Goal: Transaction & Acquisition: Obtain resource

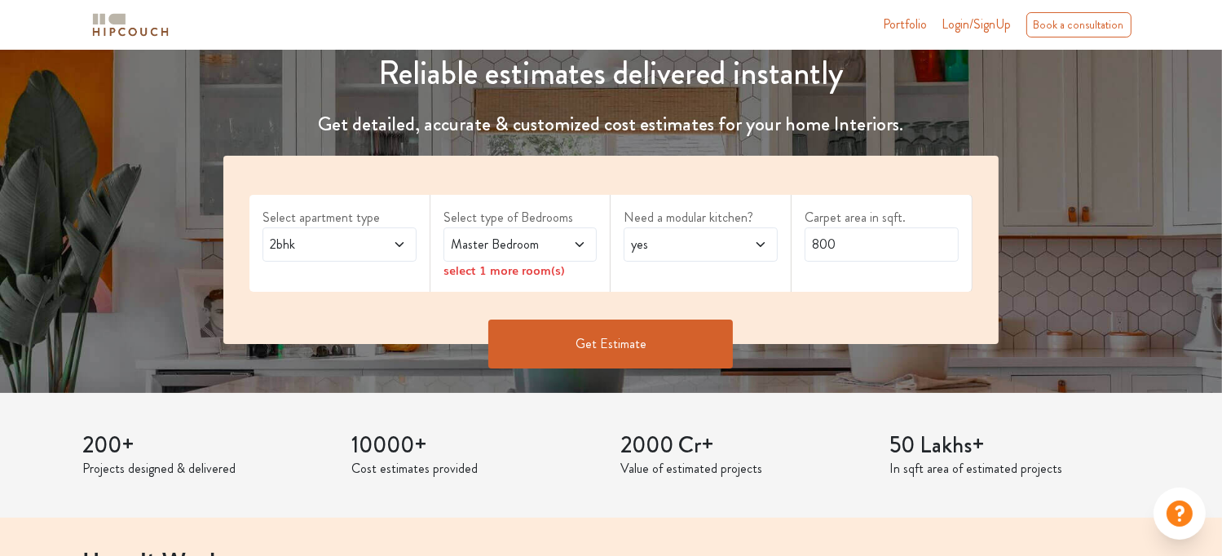
scroll to position [205, 0]
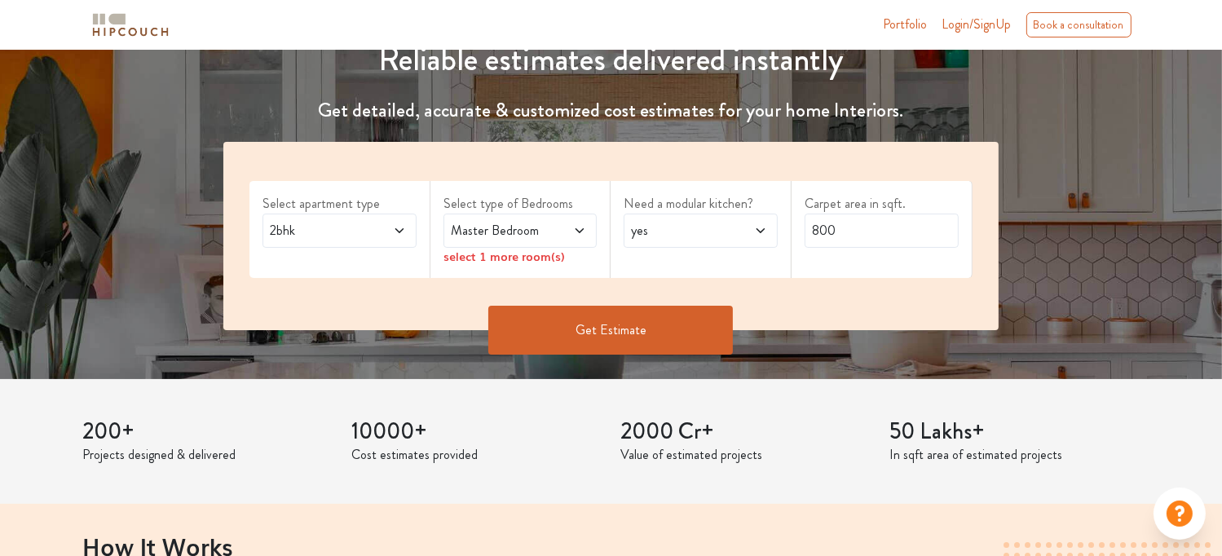
click at [724, 232] on span "yes" at bounding box center [680, 231] width 104 height 20
drag, startPoint x: 724, startPoint y: 232, endPoint x: 660, endPoint y: 334, distance: 120.6
click at [660, 334] on div "Select apartment type 2bhk Select type of Bedrooms Master Bedroom select 1 more…" at bounding box center [611, 260] width 795 height 237
click at [660, 334] on button "Get Estimate" at bounding box center [610, 330] width 245 height 49
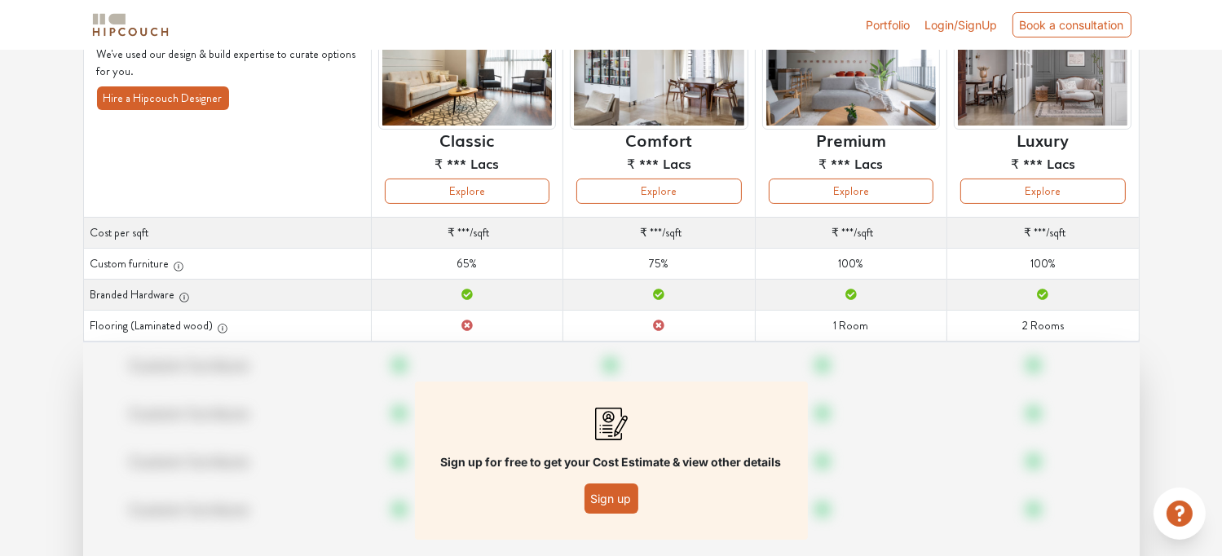
scroll to position [163, 0]
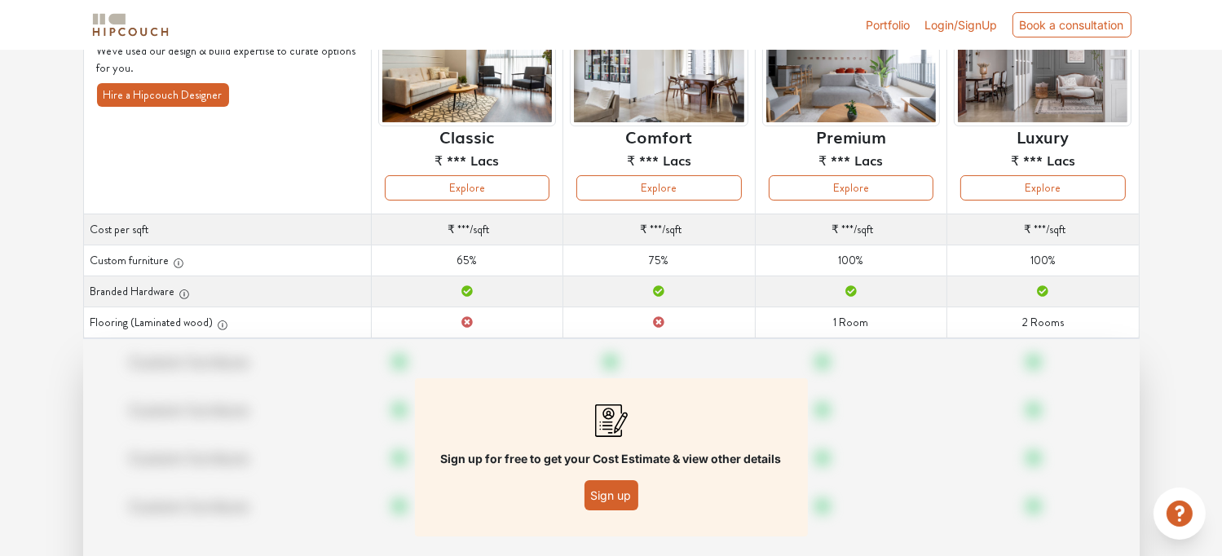
click at [613, 494] on button "Sign up" at bounding box center [612, 495] width 54 height 30
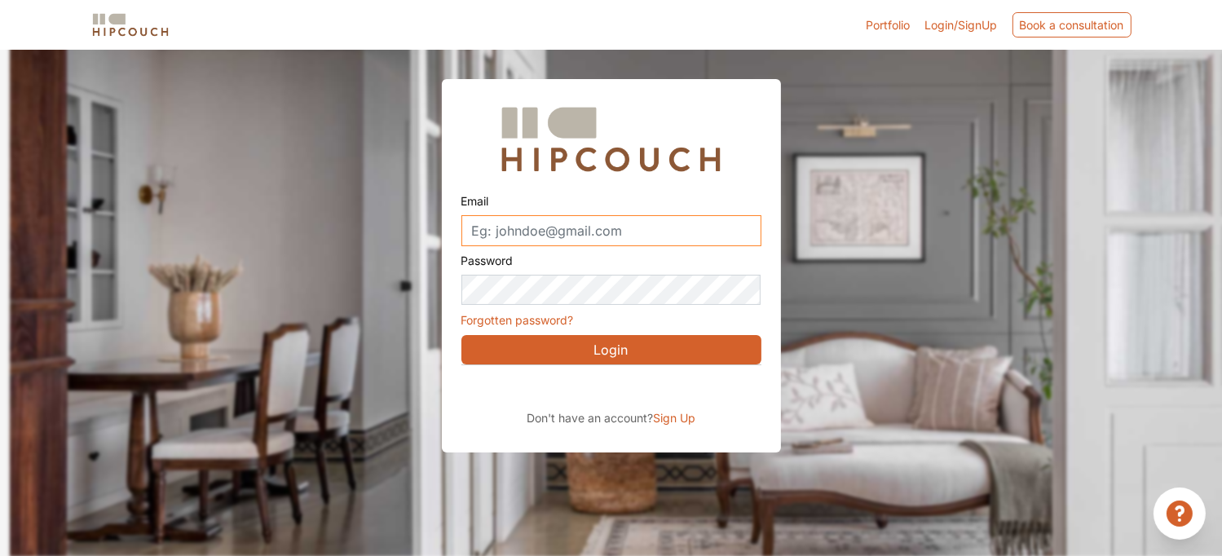
click at [572, 229] on input "Email" at bounding box center [612, 230] width 300 height 31
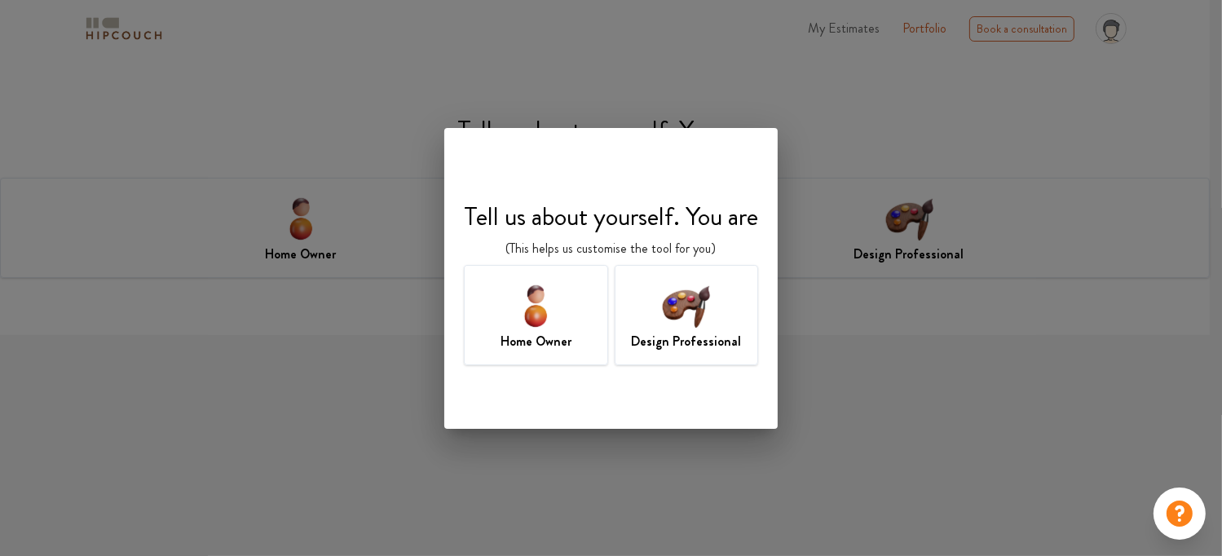
click at [568, 316] on div "Home Owner" at bounding box center [536, 315] width 144 height 100
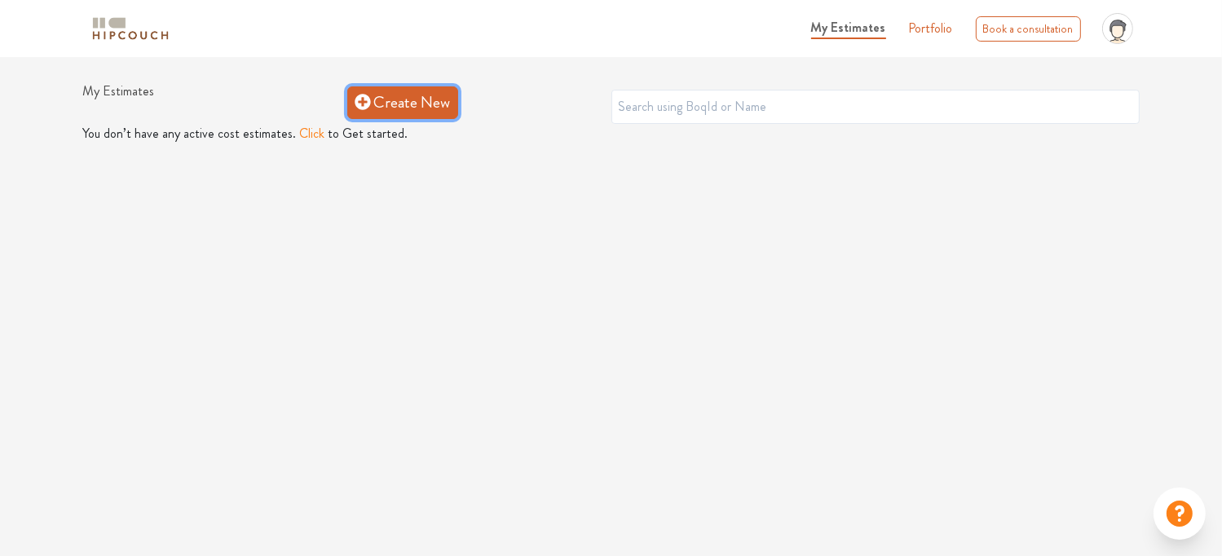
click at [428, 89] on link "Create New" at bounding box center [402, 102] width 111 height 33
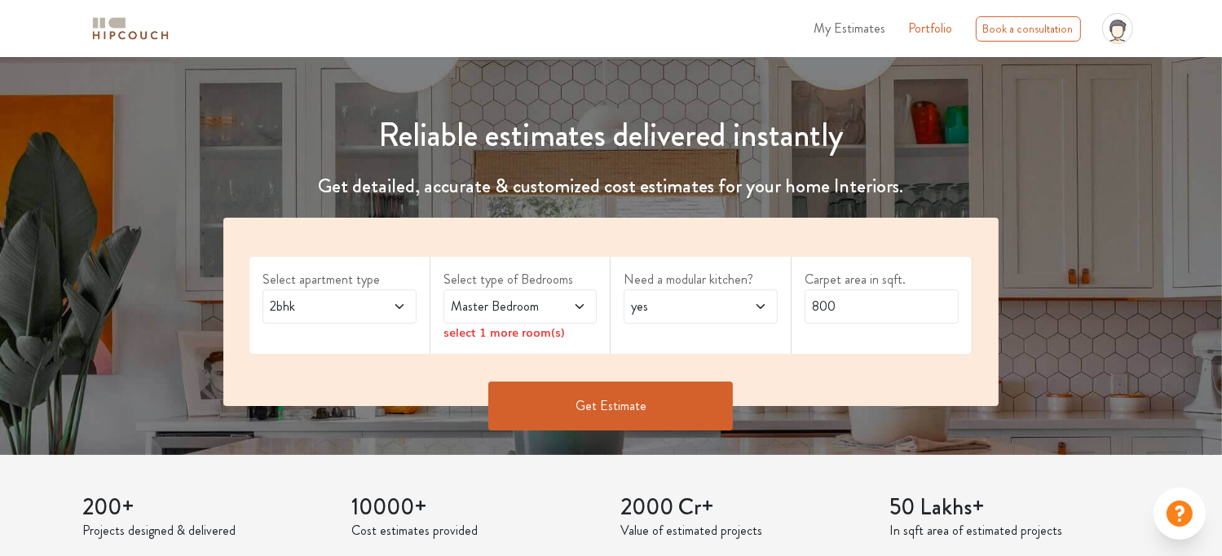
scroll to position [189, 0]
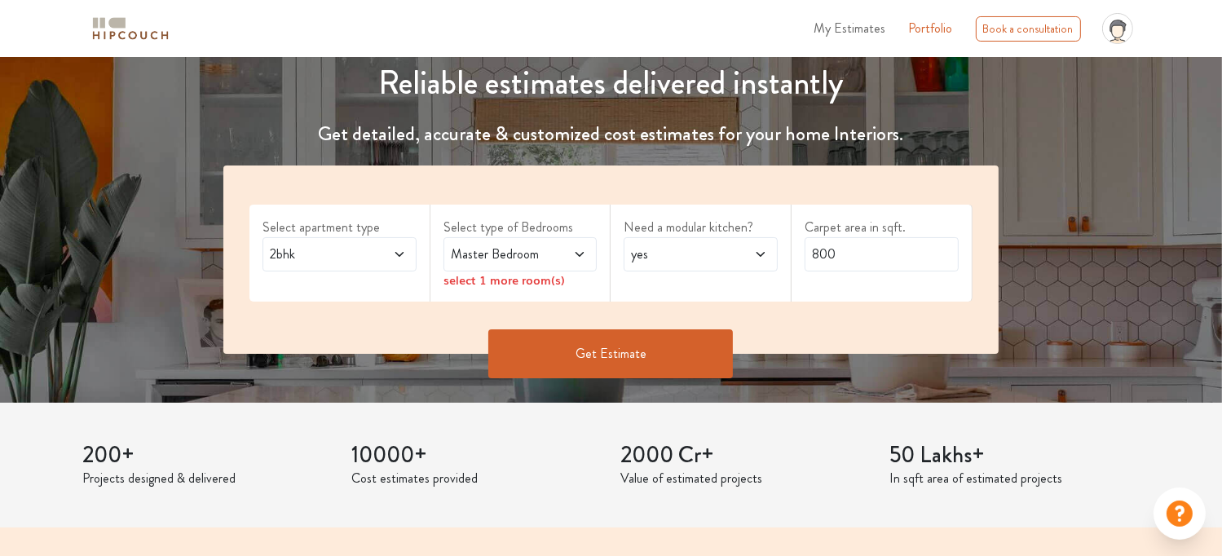
click at [553, 257] on span at bounding box center [569, 255] width 35 height 20
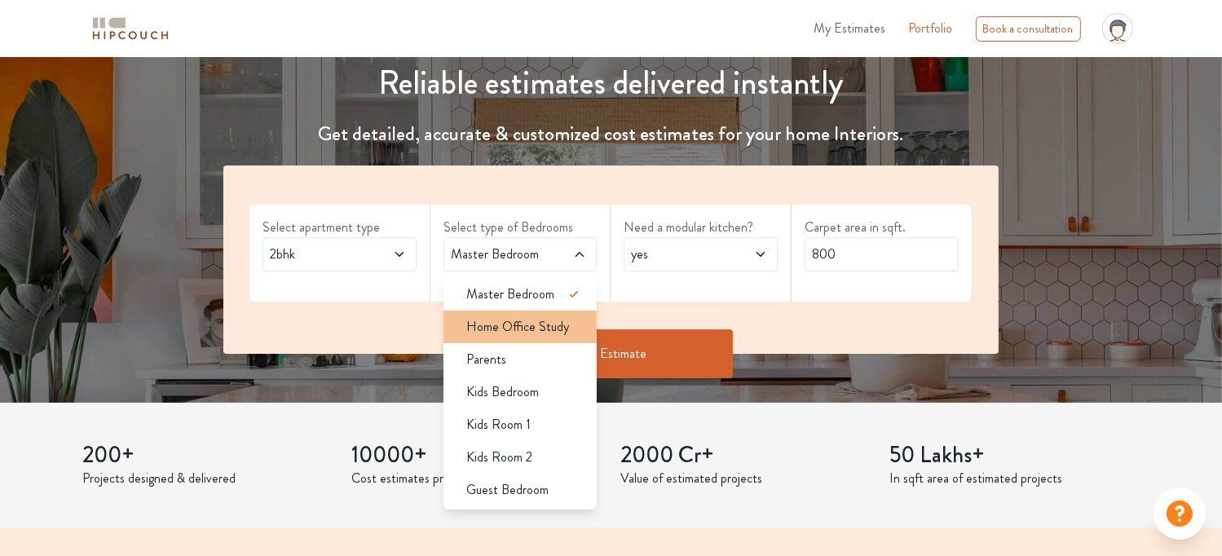
click at [539, 327] on span "Home Office Study" at bounding box center [517, 327] width 103 height 20
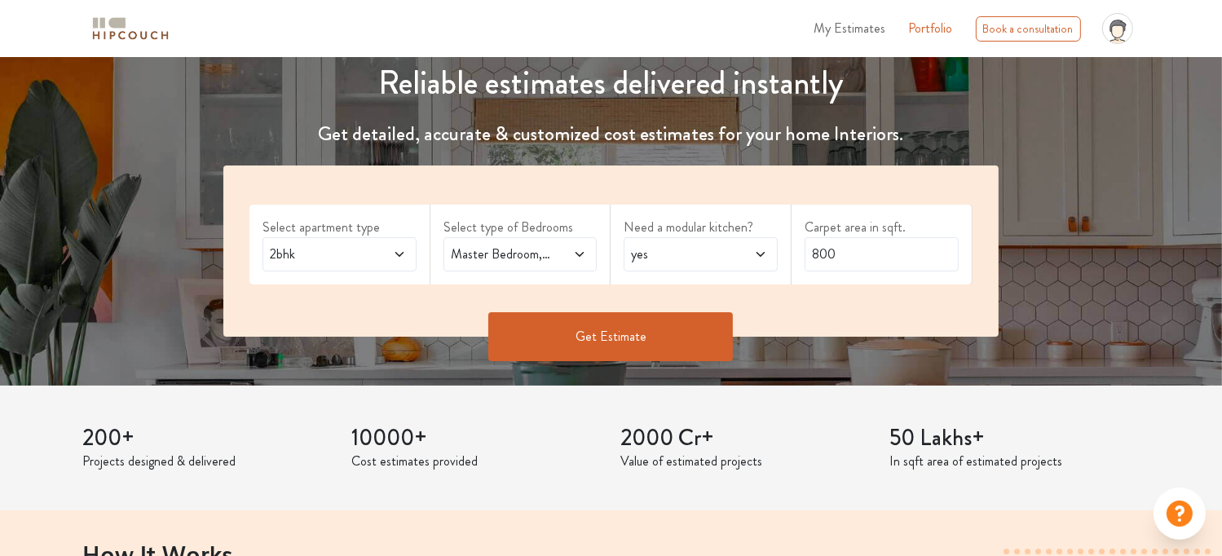
click at [551, 262] on span "Master Bedroom,Home Office Study" at bounding box center [500, 255] width 104 height 20
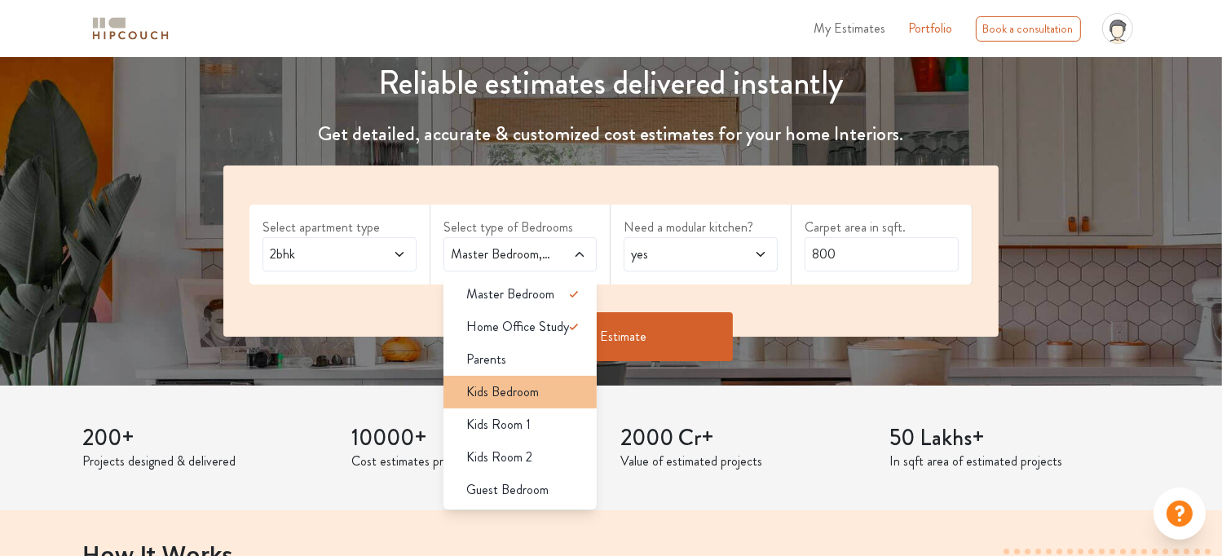
click at [544, 399] on div "Kids Bedroom" at bounding box center [525, 392] width 144 height 20
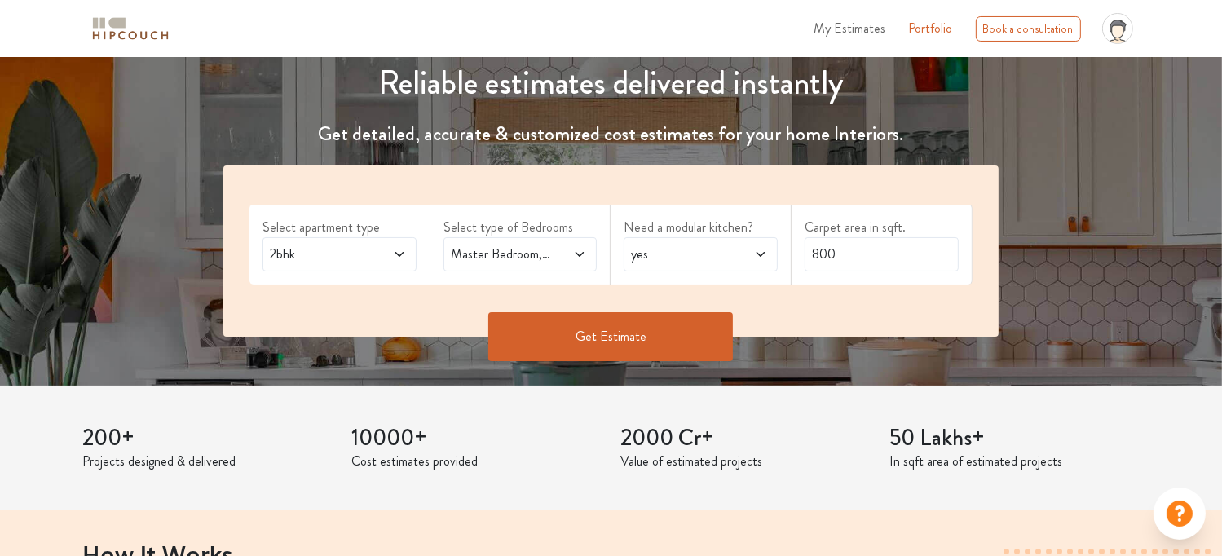
click at [564, 249] on span at bounding box center [569, 255] width 35 height 20
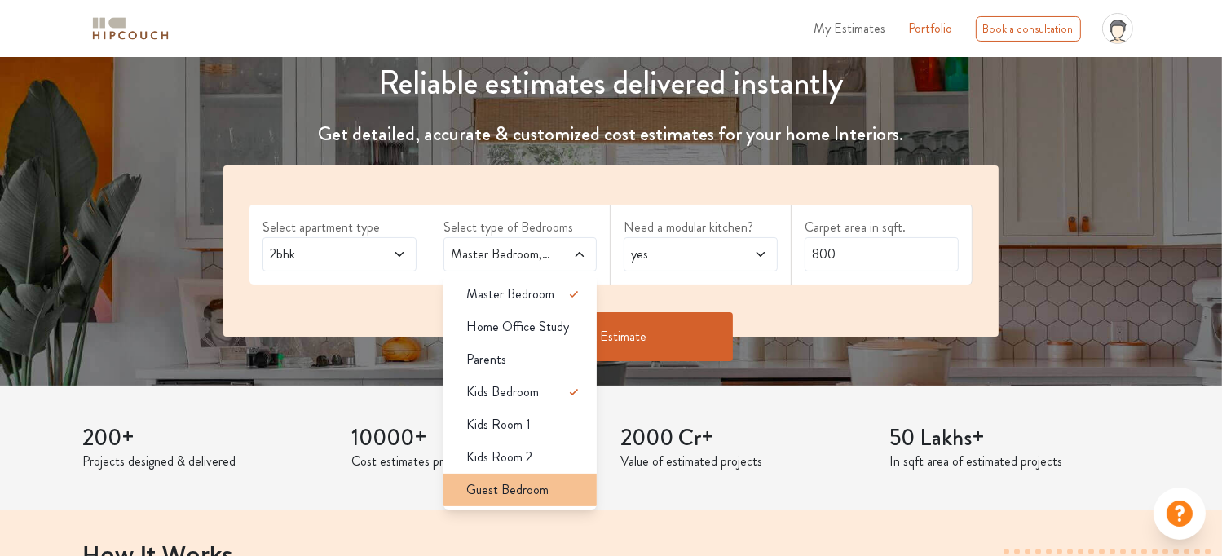
click at [545, 497] on span "Guest Bedroom" at bounding box center [507, 490] width 82 height 20
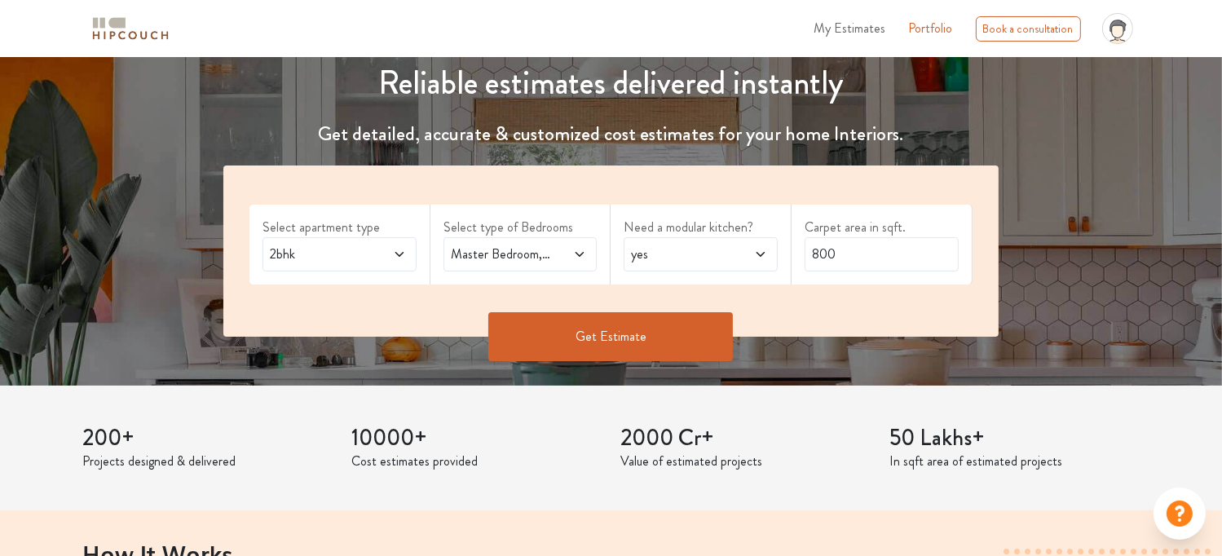
click at [554, 250] on span at bounding box center [569, 255] width 35 height 20
click at [663, 254] on span "yes" at bounding box center [680, 255] width 104 height 20
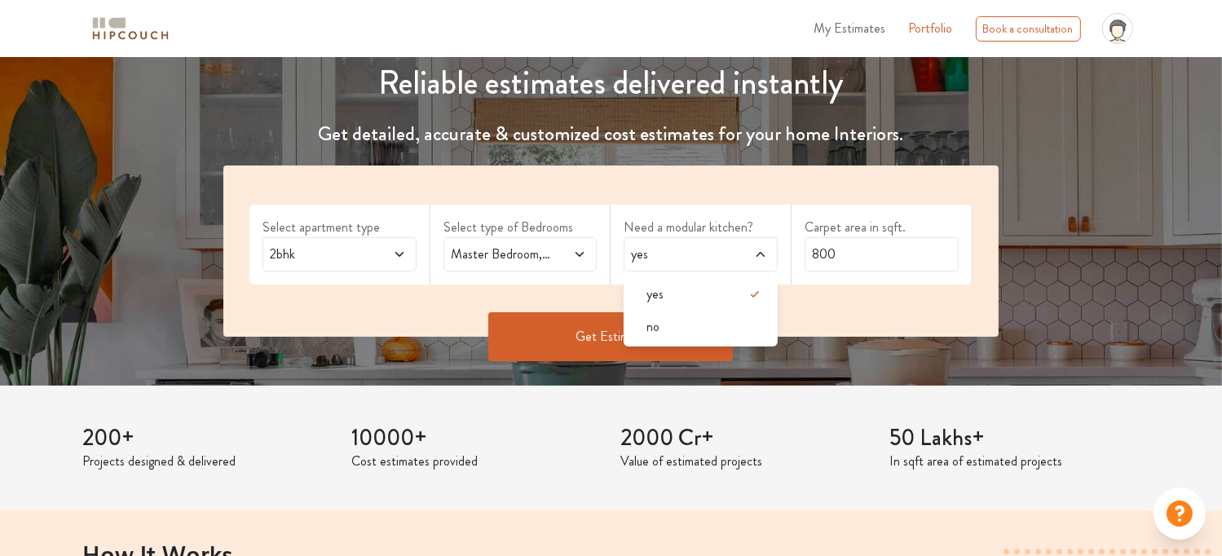
click at [568, 328] on button "Get Estimate" at bounding box center [610, 336] width 245 height 49
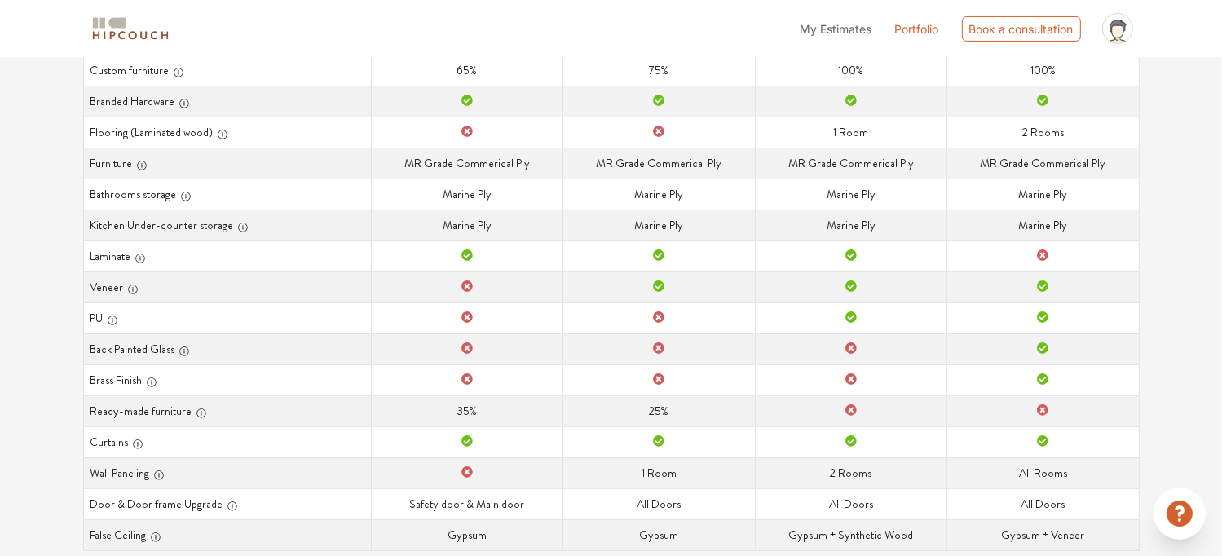
scroll to position [364, 0]
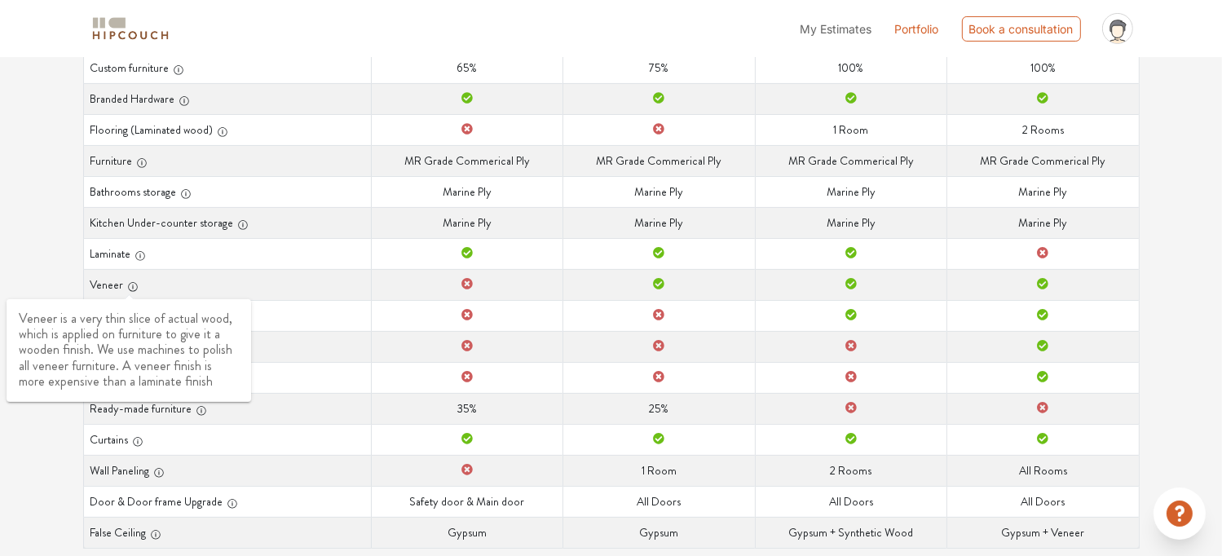
click at [132, 285] on icon "button" at bounding box center [132, 287] width 1 height 4
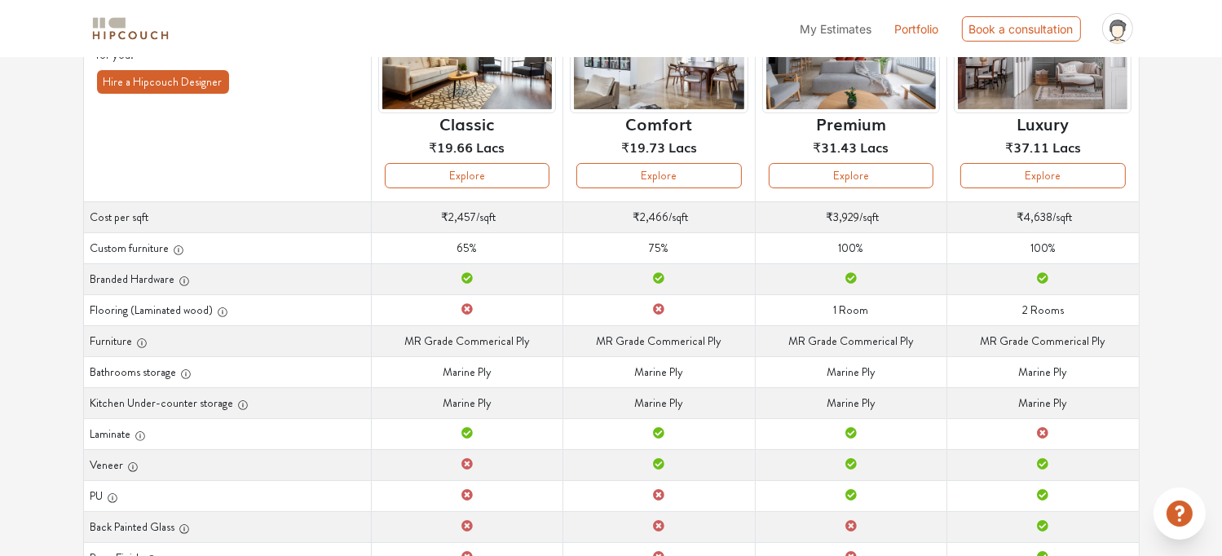
scroll to position [108, 0]
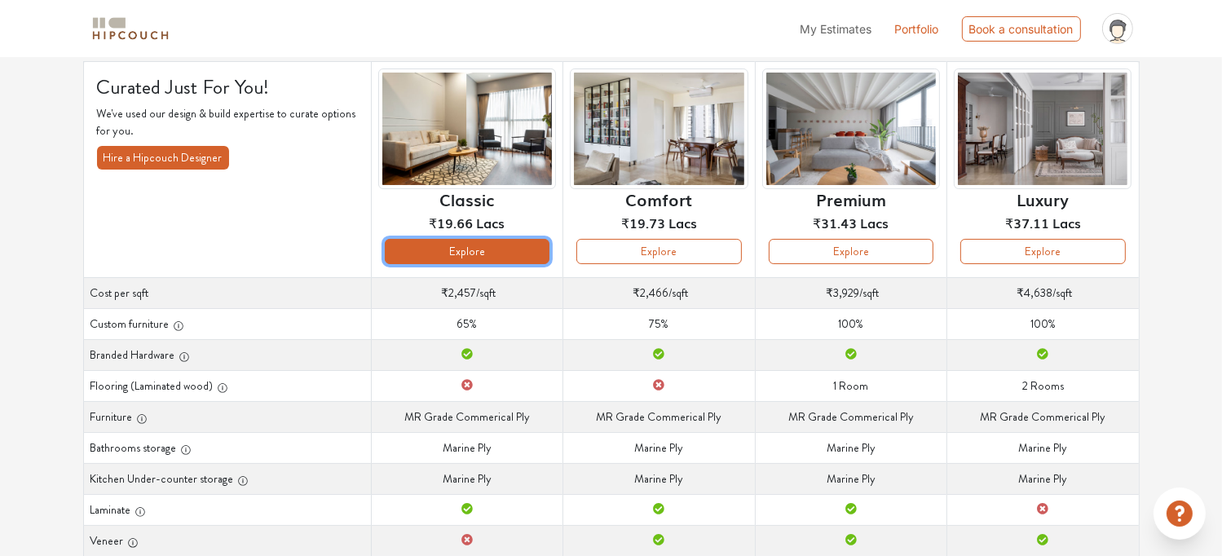
click at [506, 250] on button "Explore" at bounding box center [467, 251] width 165 height 25
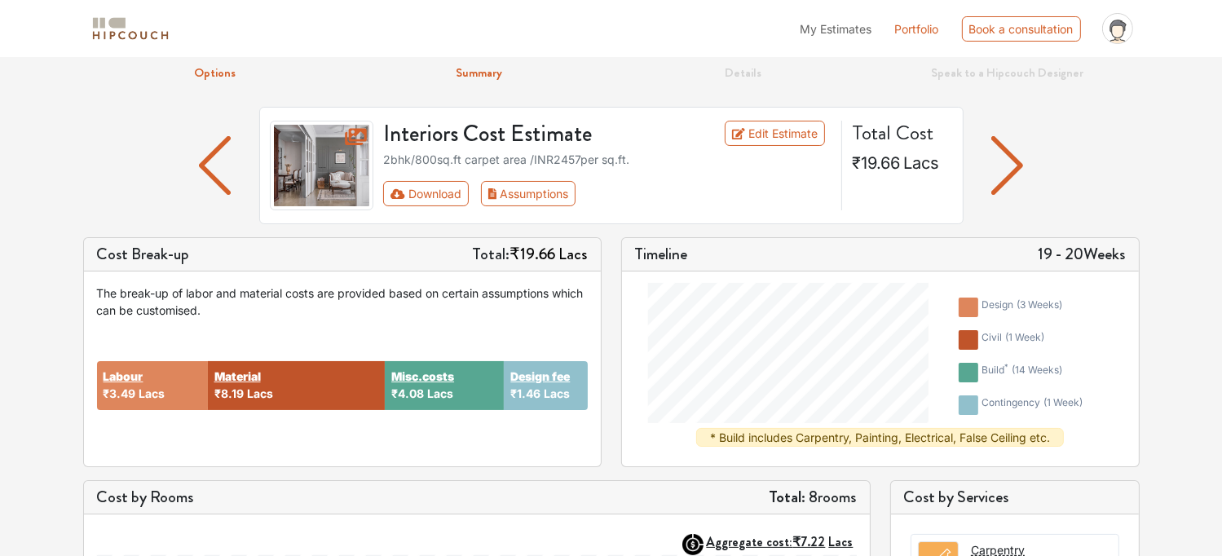
scroll to position [60, 0]
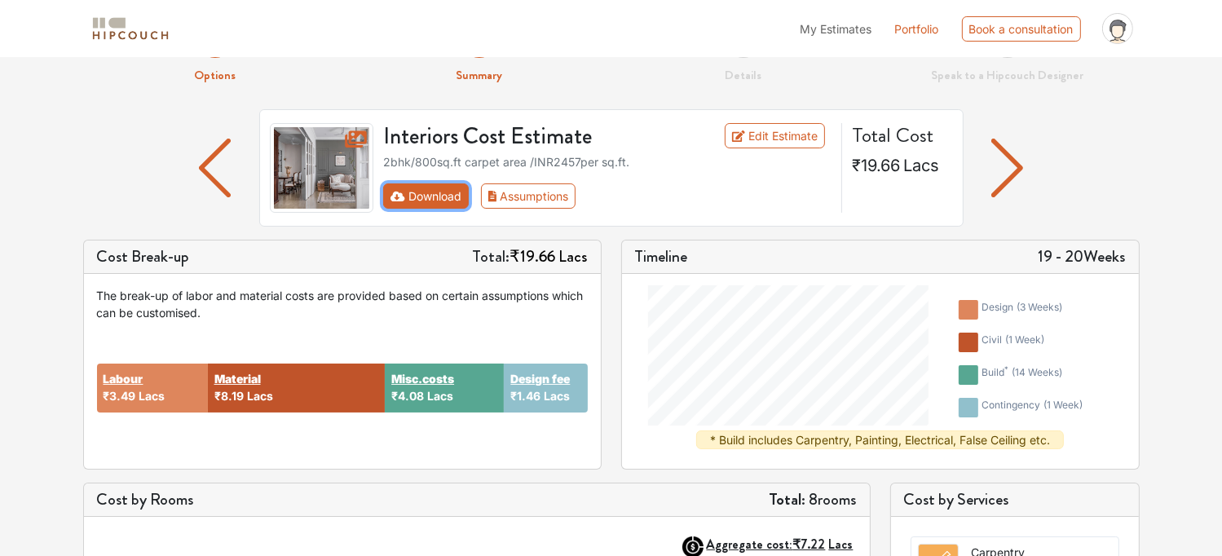
click at [444, 200] on button "Download" at bounding box center [426, 195] width 86 height 25
click at [440, 188] on button "Download" at bounding box center [426, 195] width 86 height 25
click at [414, 185] on button "Download" at bounding box center [426, 195] width 86 height 25
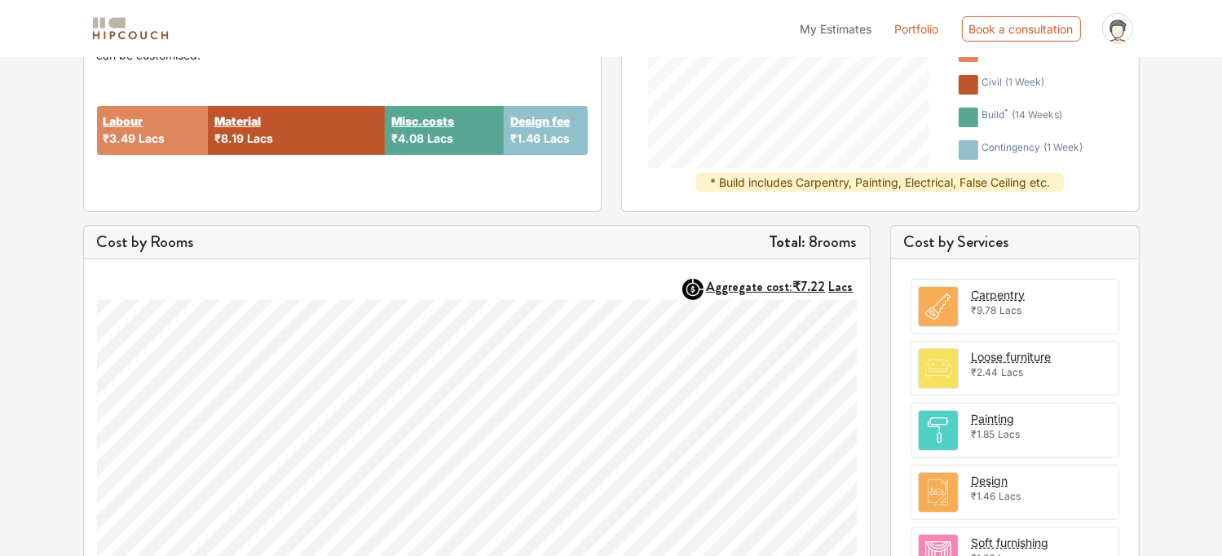
scroll to position [0, 0]
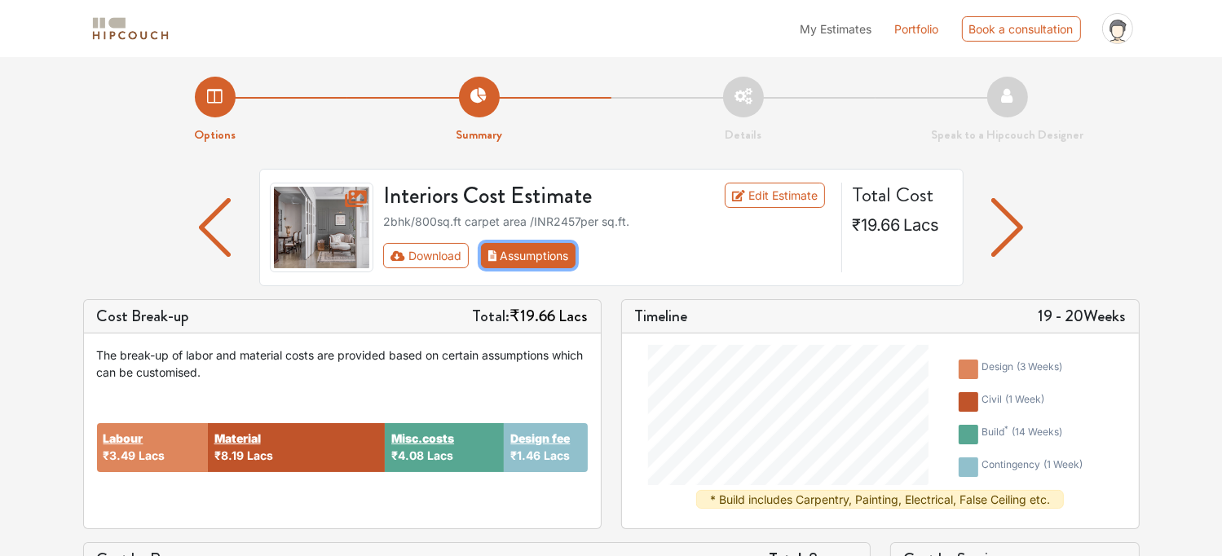
click at [568, 250] on button "Assumptions" at bounding box center [528, 255] width 95 height 25
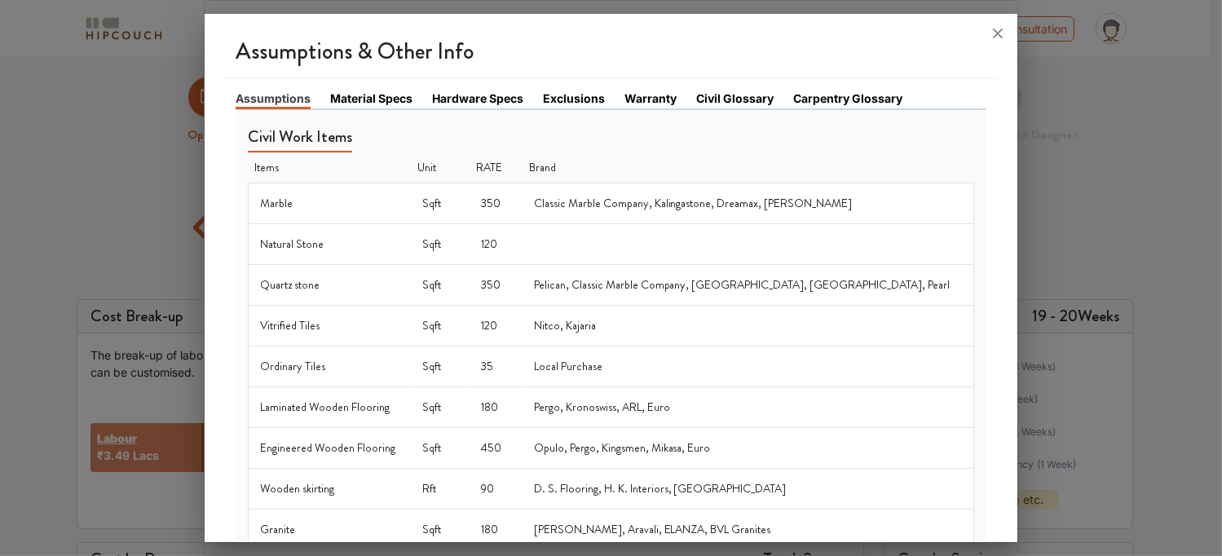
click at [380, 101] on link "Material Specs" at bounding box center [371, 98] width 82 height 17
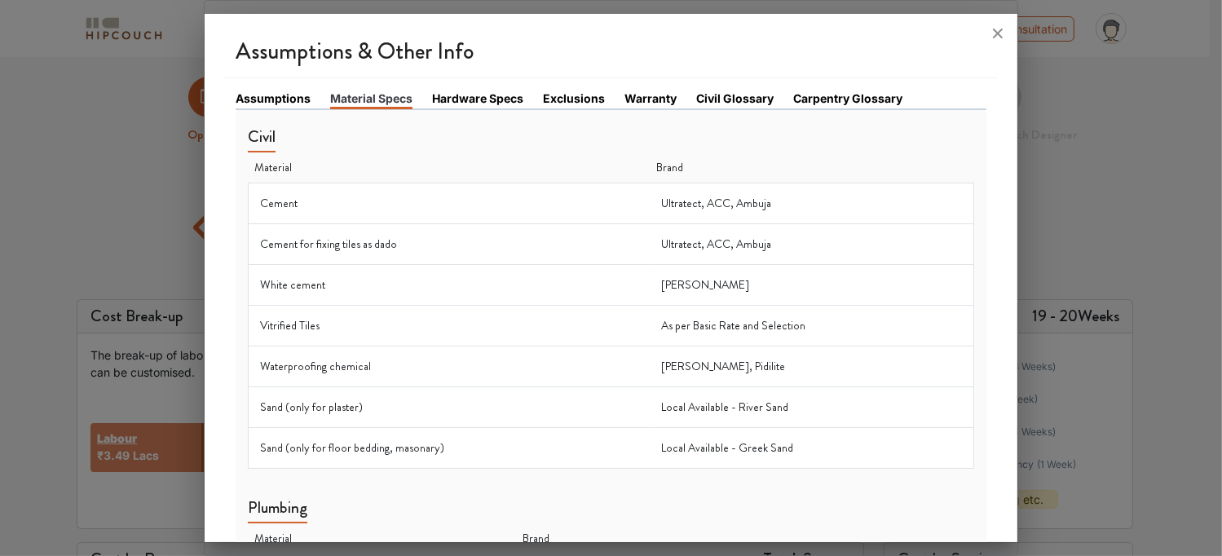
click at [468, 100] on link "Hardware Specs" at bounding box center [477, 98] width 91 height 17
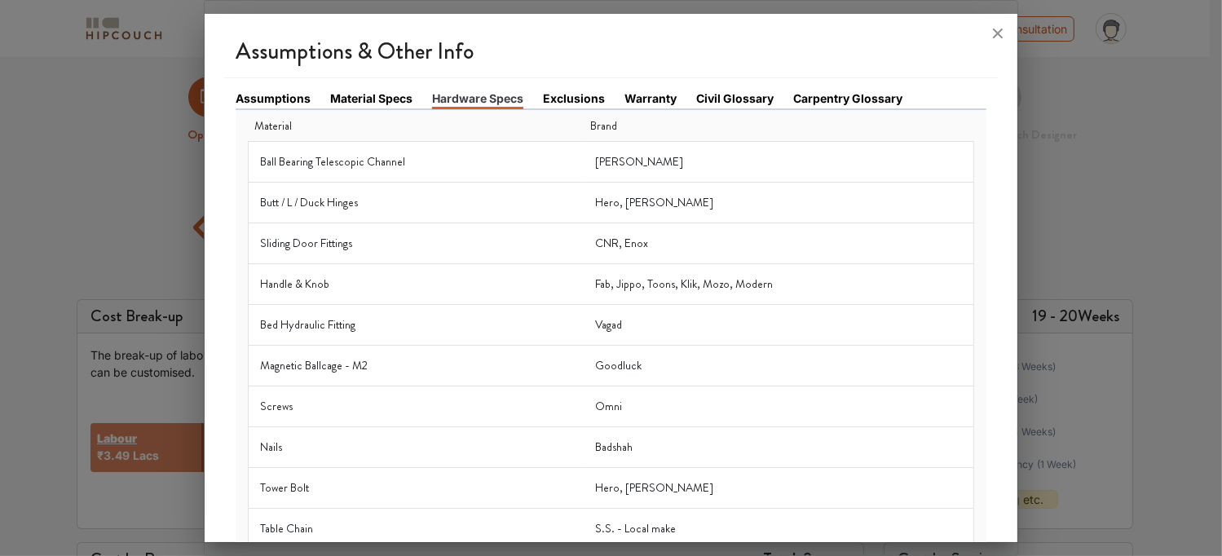
click at [582, 104] on link "Exclusions" at bounding box center [574, 98] width 62 height 17
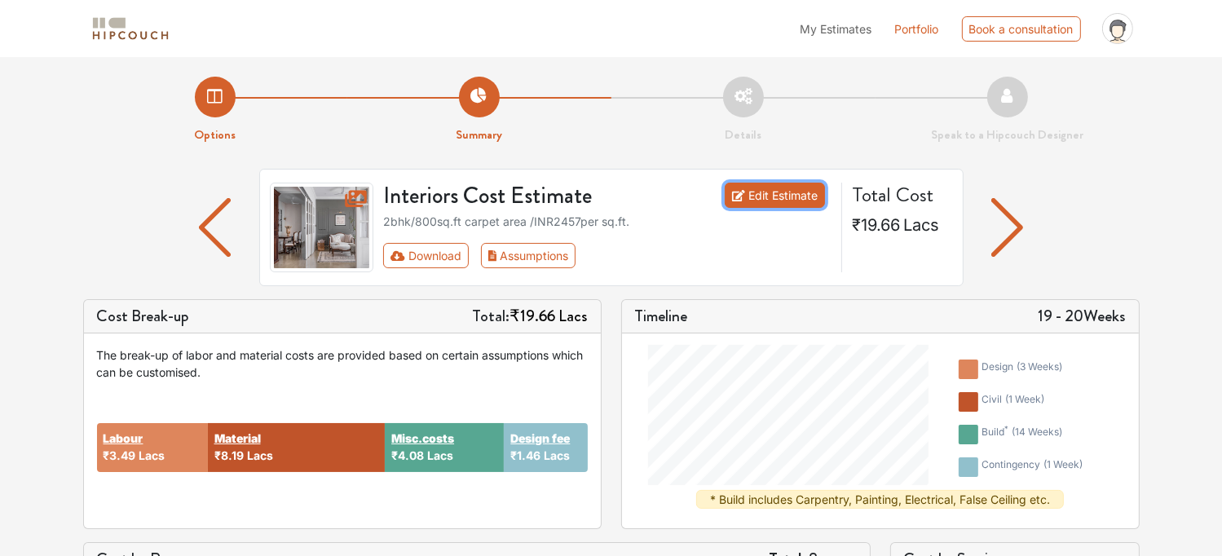
click at [788, 190] on link "Edit Estimate" at bounding box center [775, 195] width 100 height 25
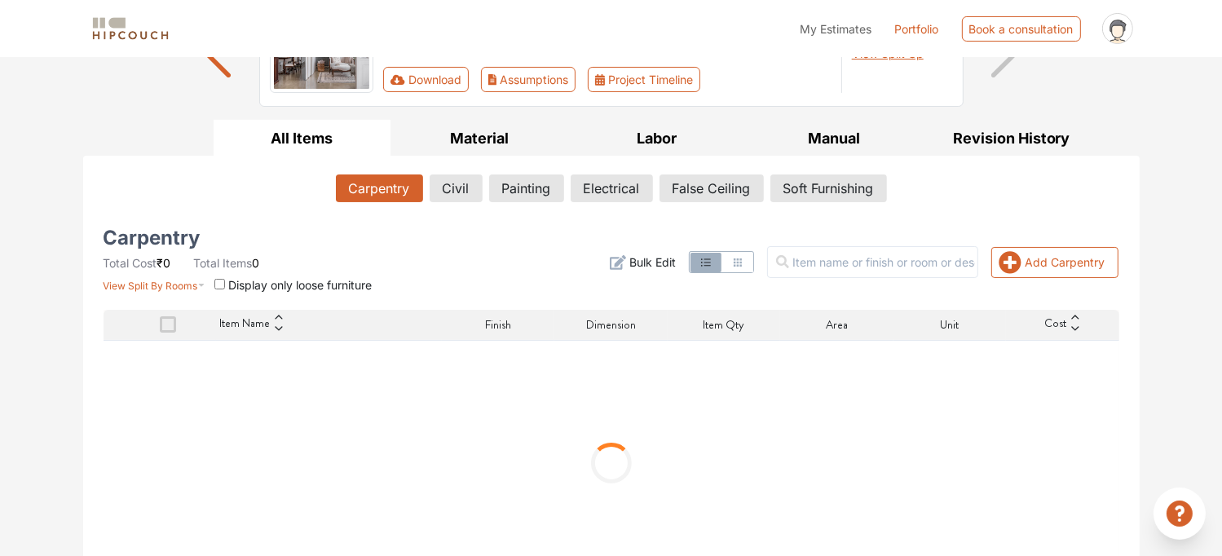
scroll to position [219, 0]
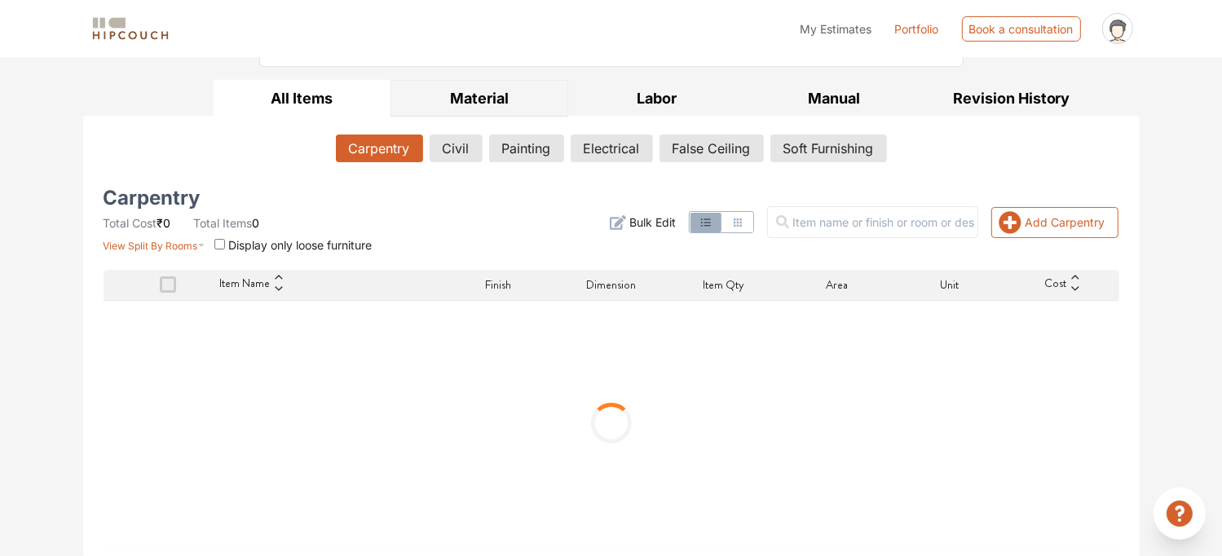
click at [473, 102] on button "Material" at bounding box center [480, 98] width 178 height 37
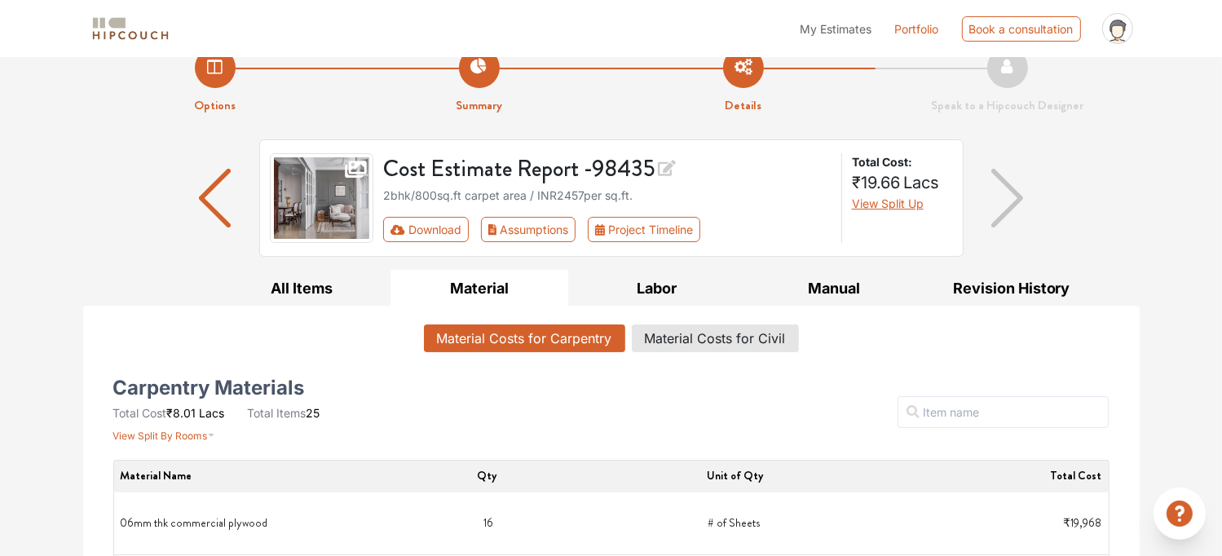
scroll to position [0, 0]
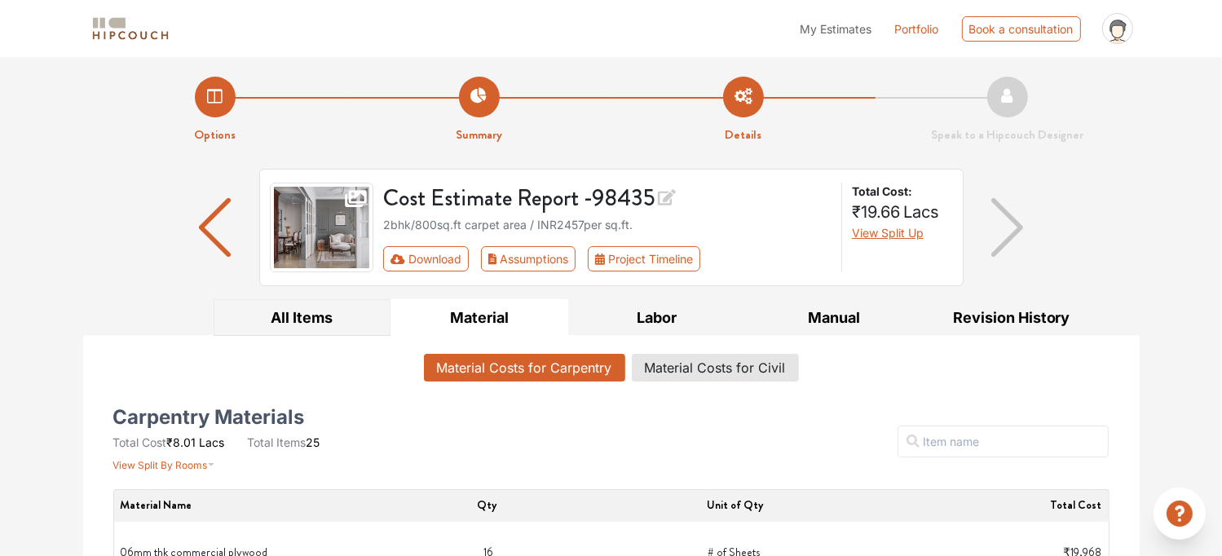
click at [356, 324] on button "All Items" at bounding box center [303, 317] width 178 height 37
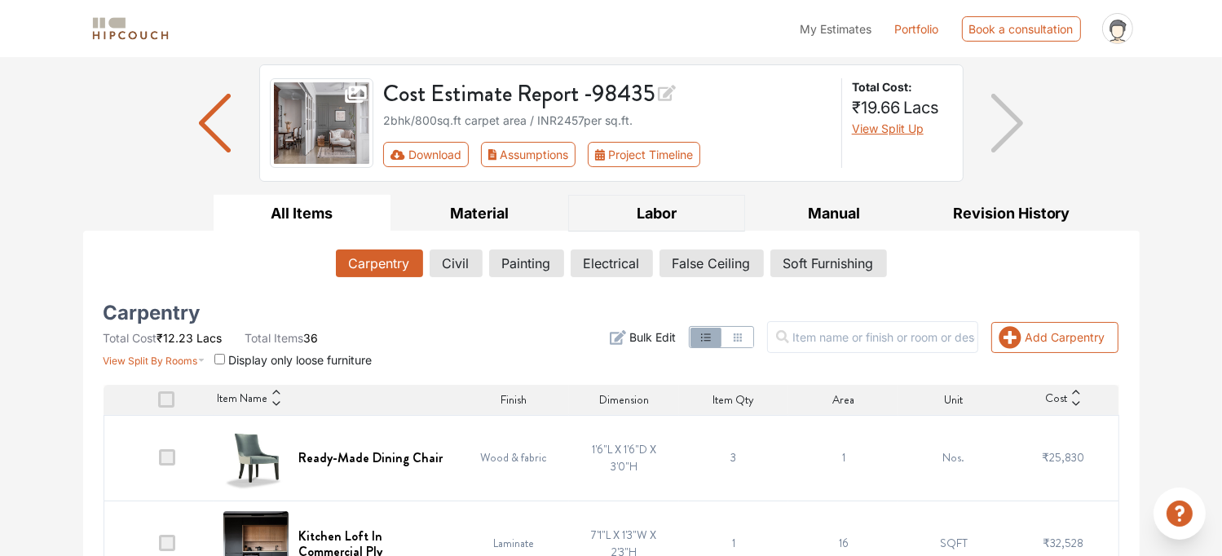
scroll to position [104, 0]
click at [512, 157] on button "Assumptions" at bounding box center [528, 155] width 95 height 25
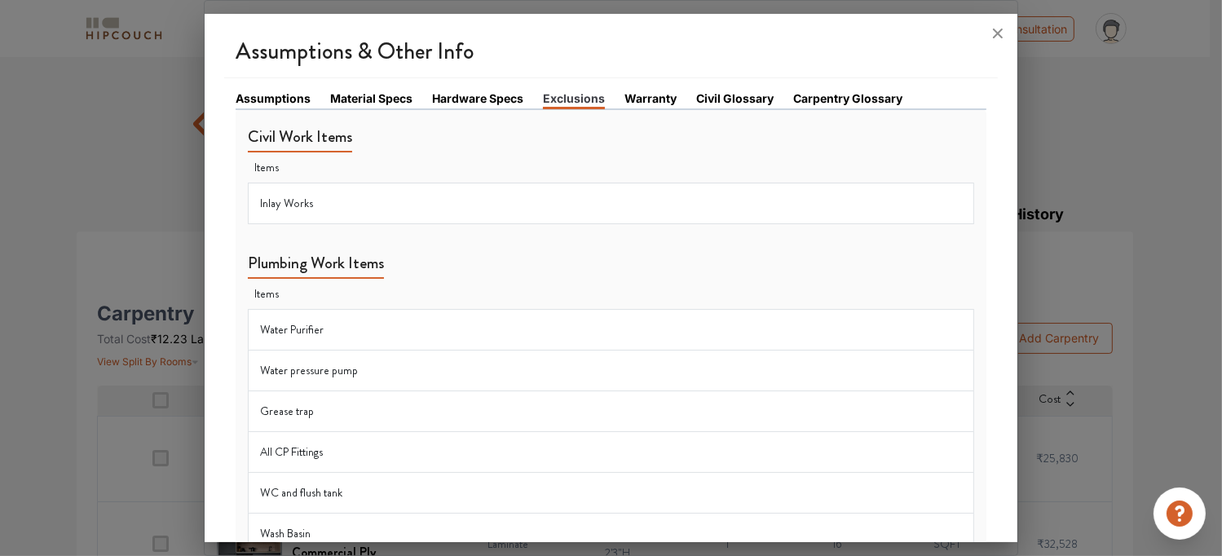
click at [287, 104] on link "Assumptions" at bounding box center [273, 98] width 75 height 17
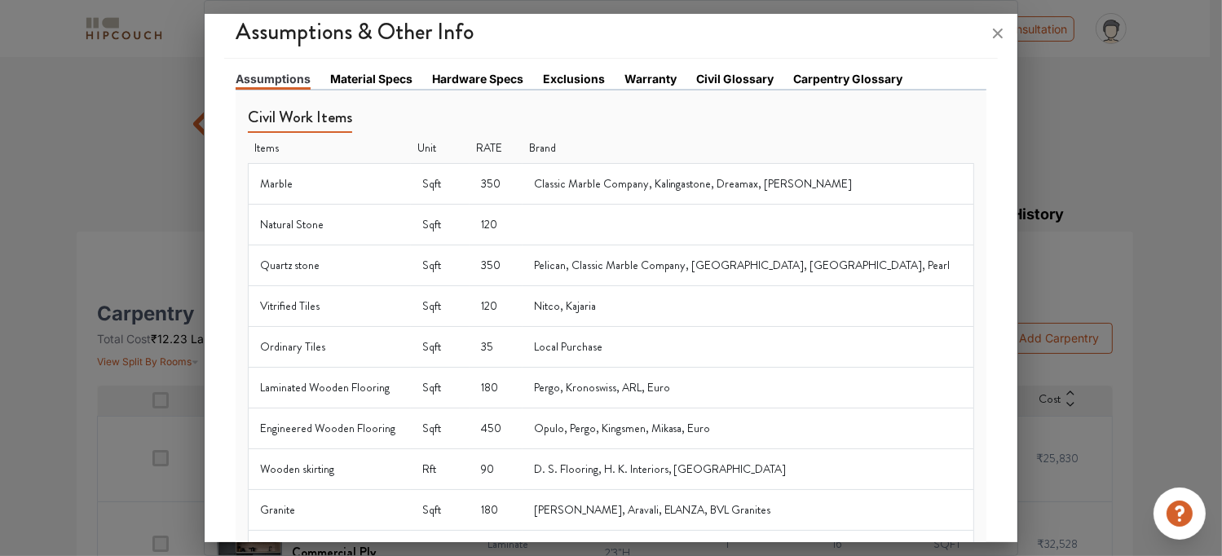
scroll to position [0, 0]
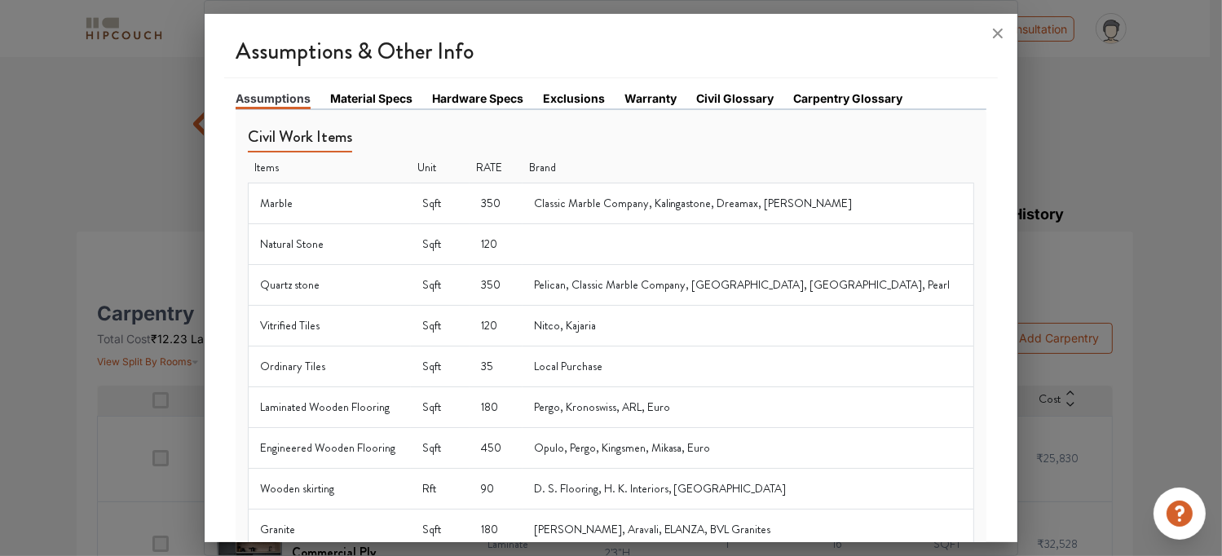
click at [381, 90] on link "Material Specs" at bounding box center [371, 98] width 82 height 17
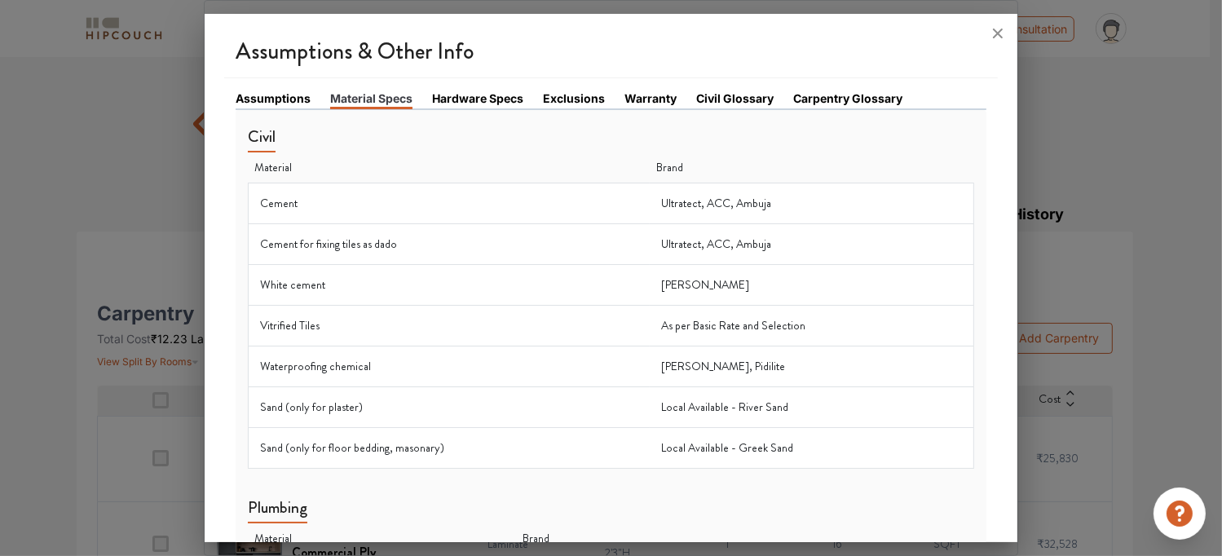
click at [501, 100] on link "Hardware Specs" at bounding box center [477, 98] width 91 height 17
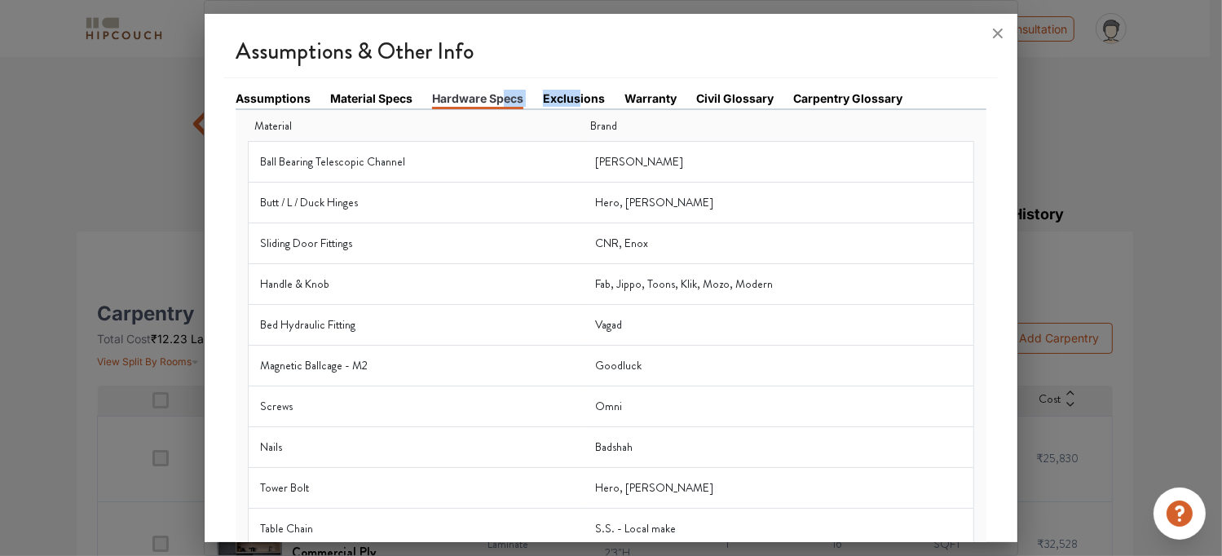
drag, startPoint x: 501, startPoint y: 100, endPoint x: 580, endPoint y: 107, distance: 78.5
click at [580, 107] on ul "Assumptions Material Specs Hardware Specs Exclusions Warranty Civil Glossary Ca…" at bounding box center [611, 100] width 751 height 20
click at [580, 99] on link "Exclusions" at bounding box center [574, 98] width 62 height 17
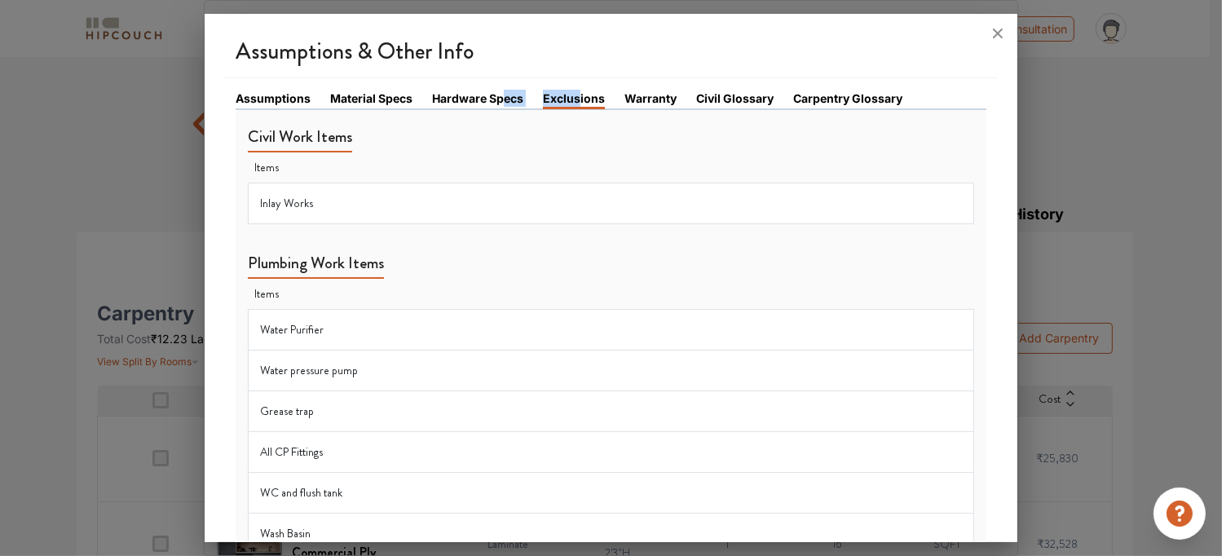
click at [580, 99] on link "Exclusions" at bounding box center [574, 100] width 62 height 20
click at [652, 95] on link "Warranty" at bounding box center [651, 98] width 52 height 17
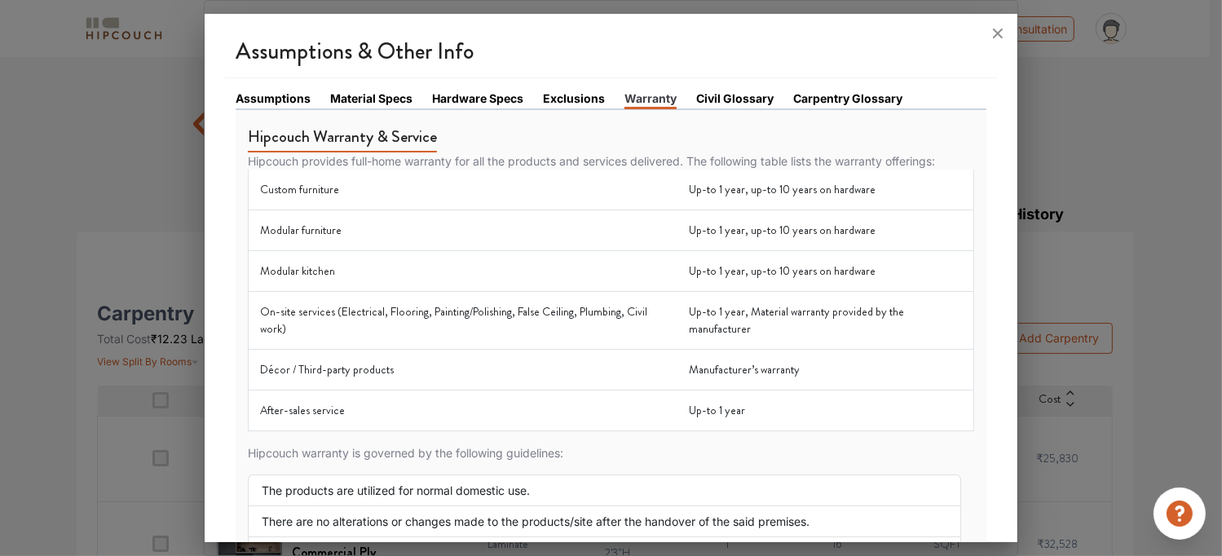
click at [721, 103] on link "Civil Glossary" at bounding box center [734, 98] width 77 height 17
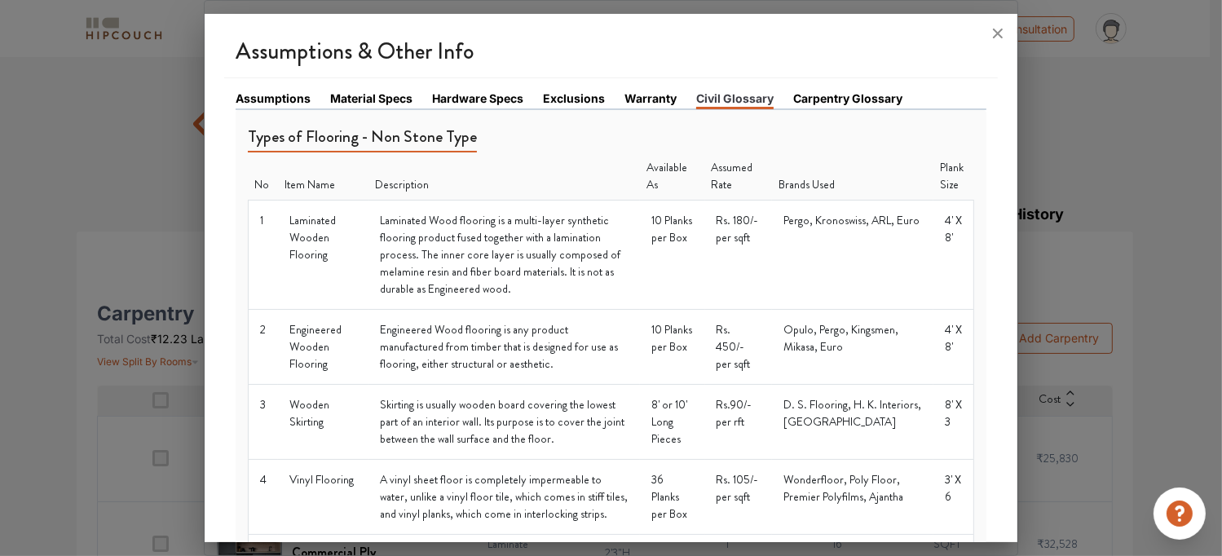
click at [849, 106] on li "Carpentry Glossary" at bounding box center [857, 99] width 129 height 19
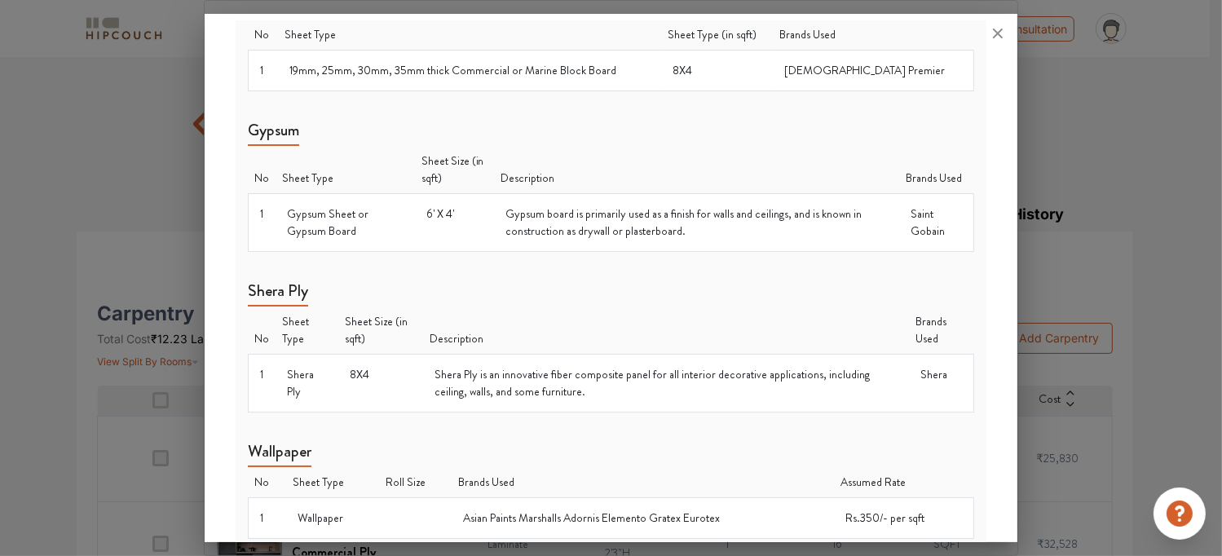
scroll to position [1053, 0]
